Goal: Task Accomplishment & Management: Manage account settings

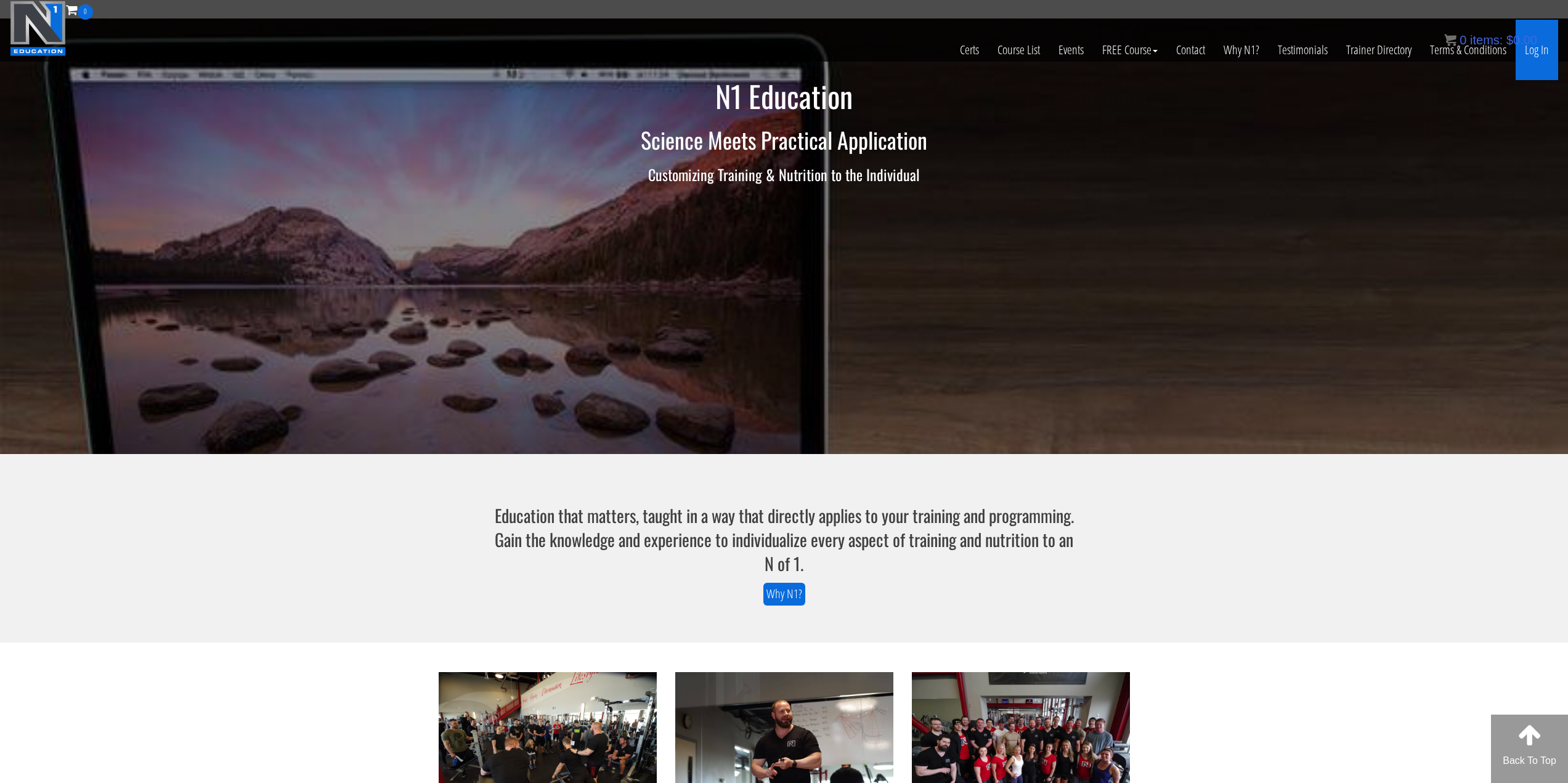
click at [1525, 50] on link "Log In" at bounding box center [1536, 49] width 42 height 60
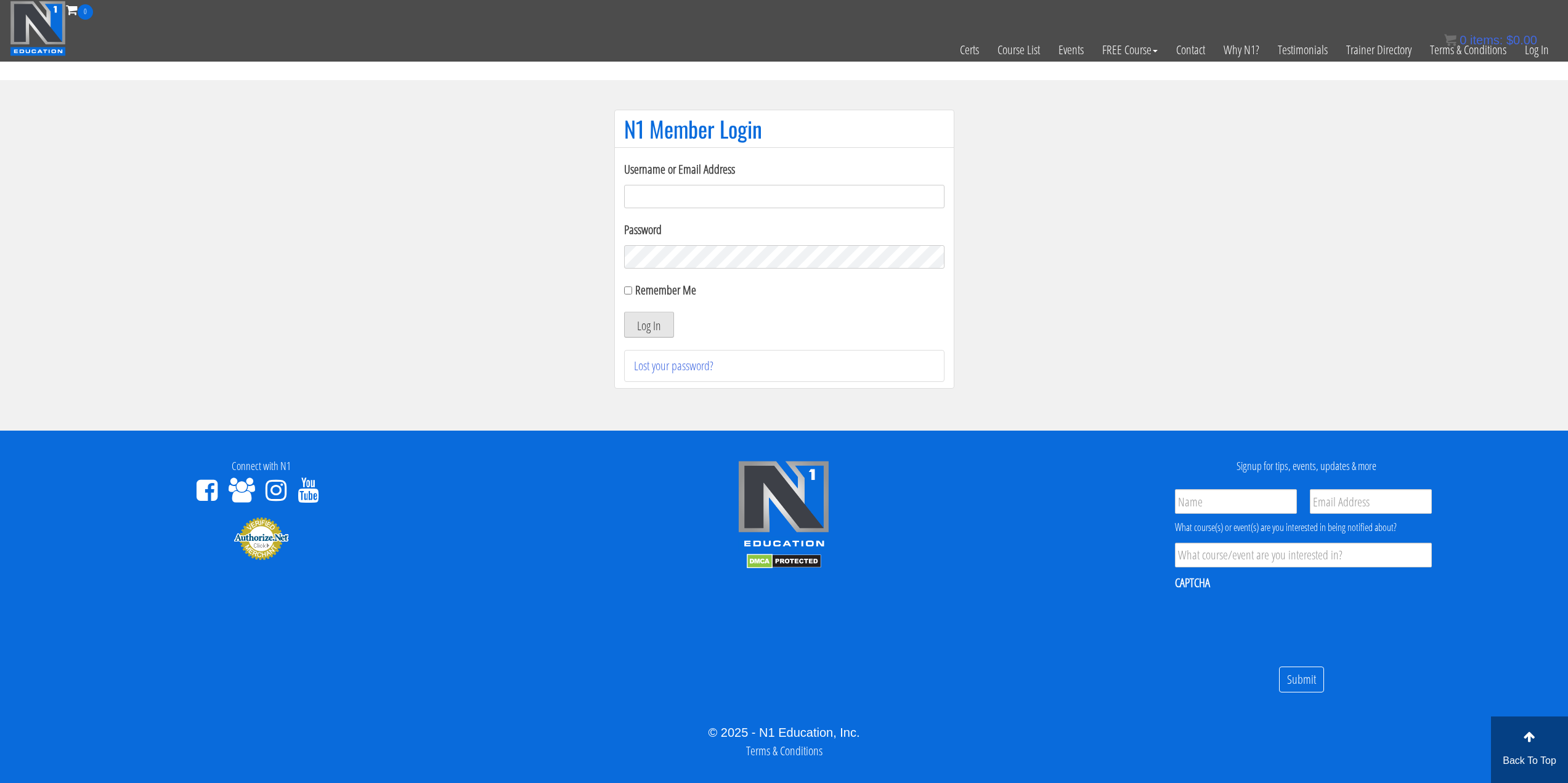
type input "chakibaissati1"
click at [656, 329] on button "Log In" at bounding box center [649, 324] width 50 height 26
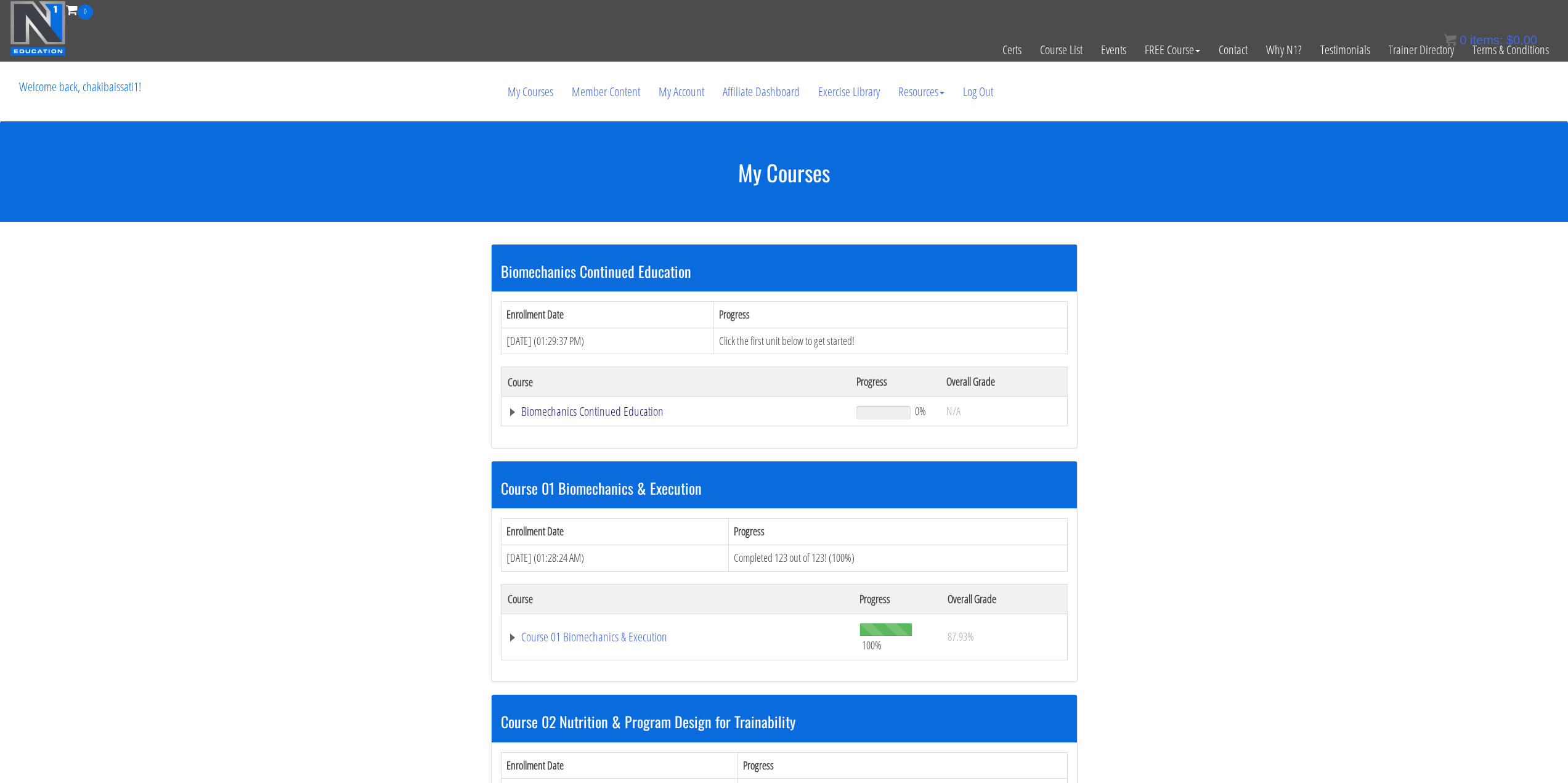
click at [603, 411] on link "Biomechanics Continued Education" at bounding box center [676, 411] width 337 height 12
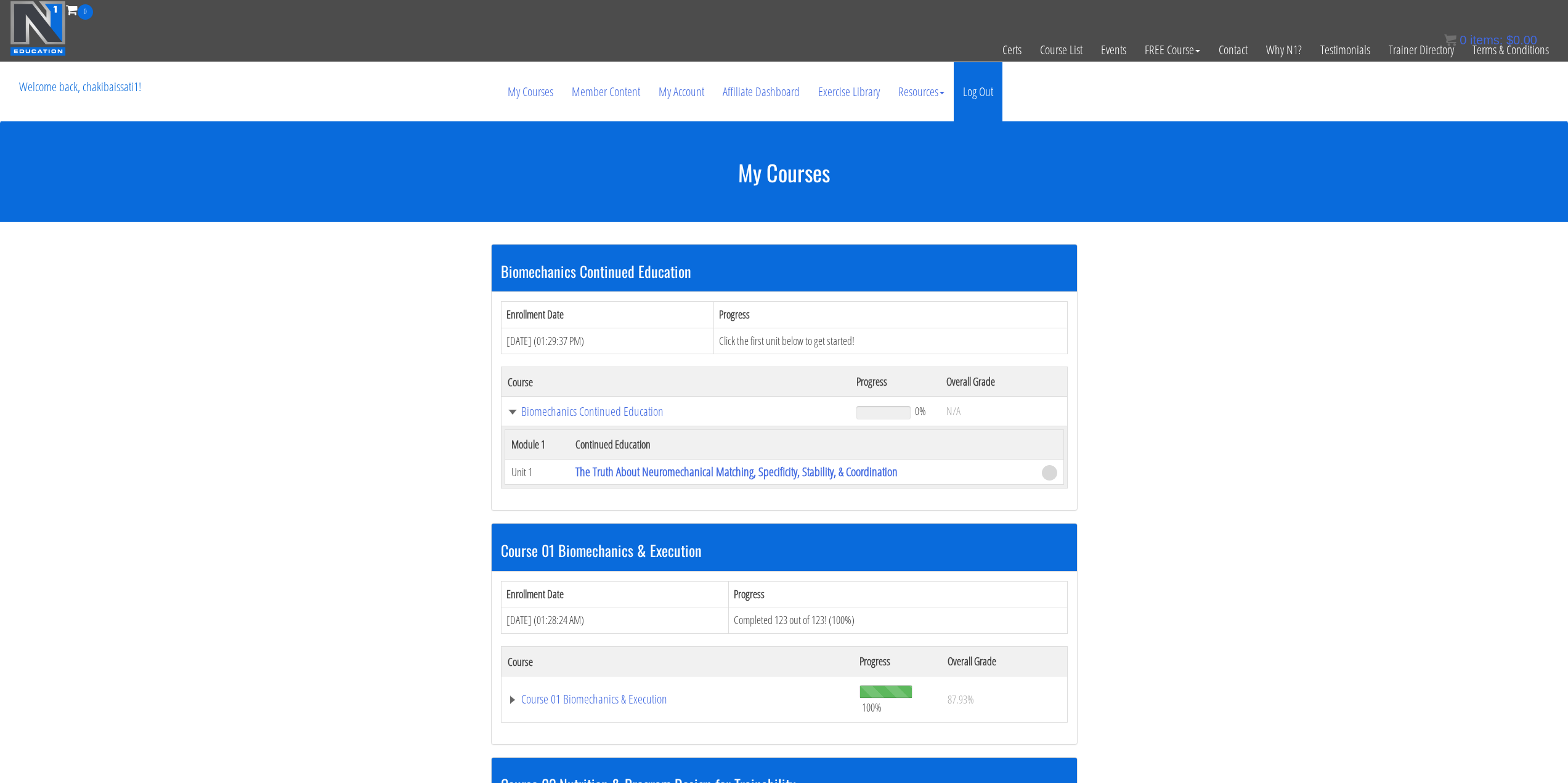
click at [980, 91] on link "Log Out" at bounding box center [978, 92] width 49 height 59
